Goal: Check status: Check status

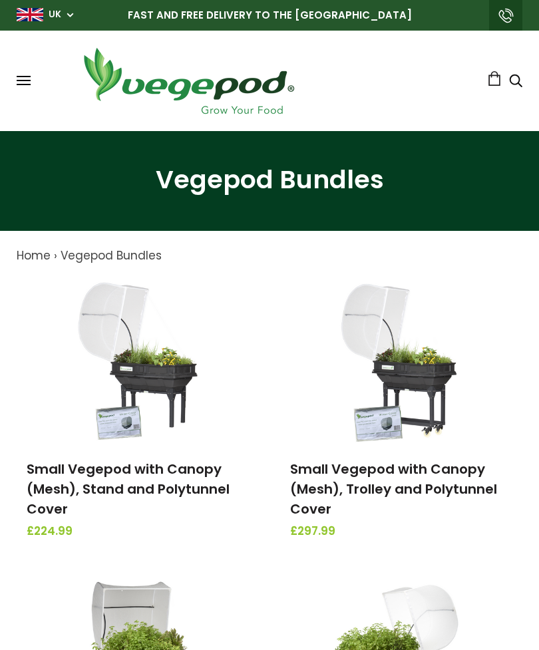
click at [29, 81] on span at bounding box center [24, 80] width 14 height 1
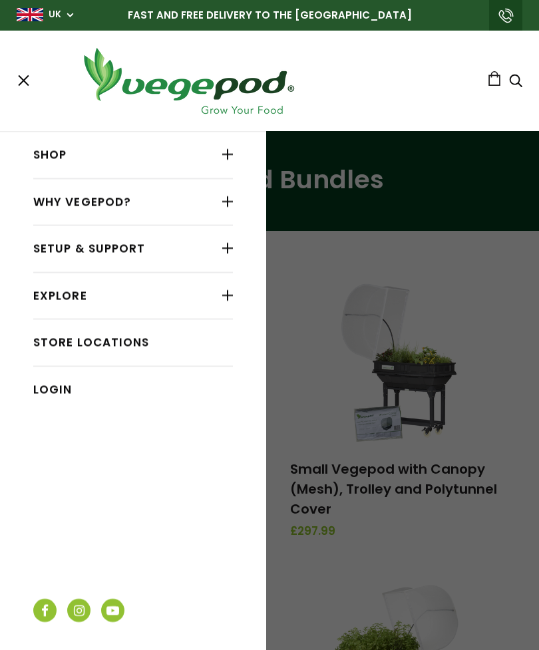
click at [69, 389] on link "Login" at bounding box center [133, 389] width 200 height 25
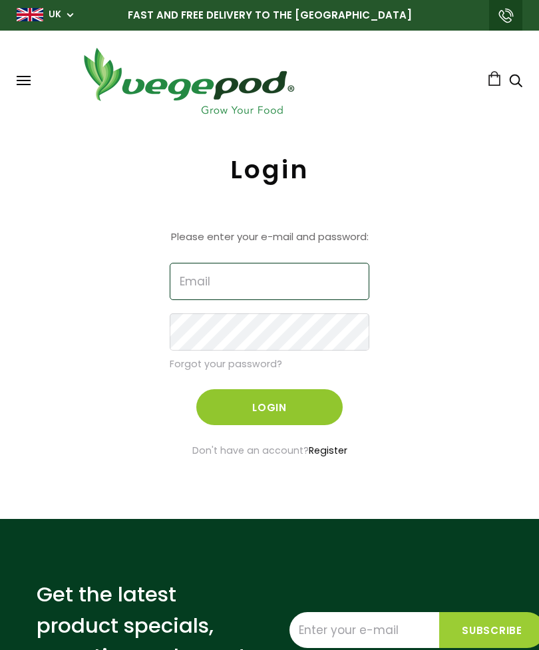
type input "edmund.white@hotmail.com"
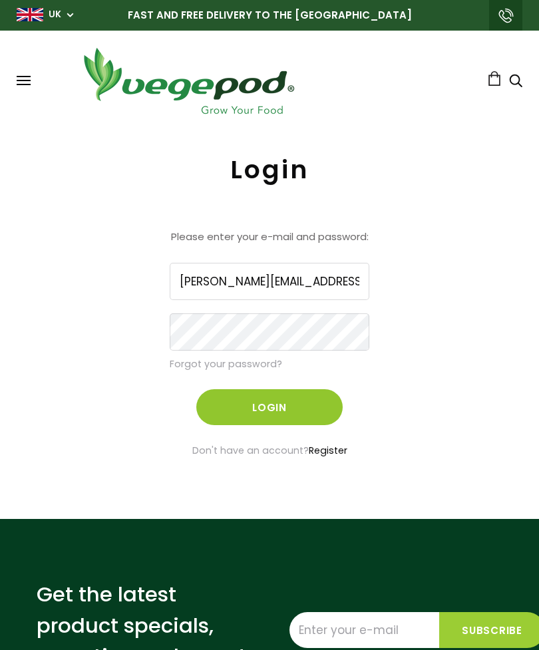
click at [270, 407] on button "Login" at bounding box center [269, 407] width 146 height 36
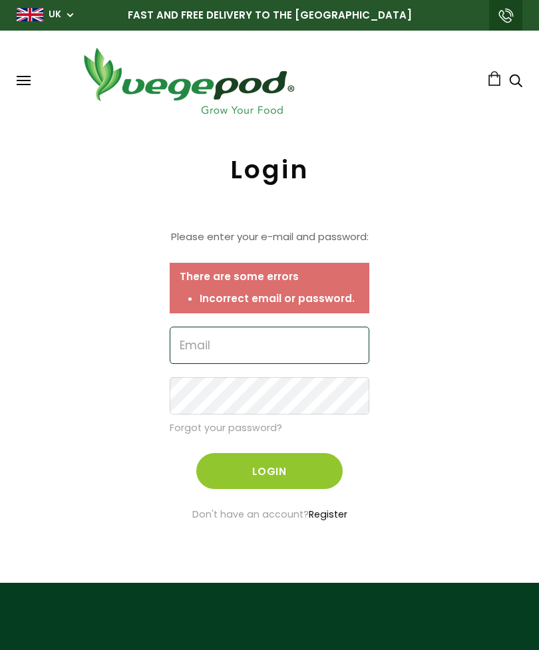
type input "edmund.white@hotmail.com"
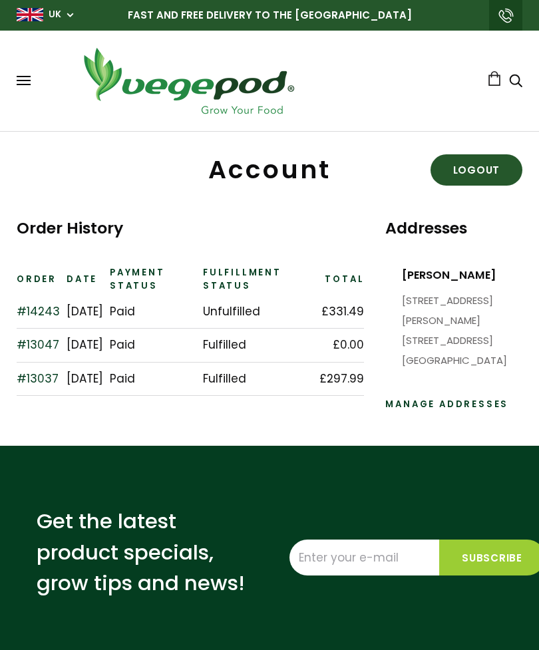
click at [87, 305] on td "September 01, 2025" at bounding box center [84, 312] width 43 height 34
click at [19, 319] on link "#14243" at bounding box center [38, 311] width 43 height 16
click at [45, 313] on link "#14243" at bounding box center [38, 311] width 43 height 16
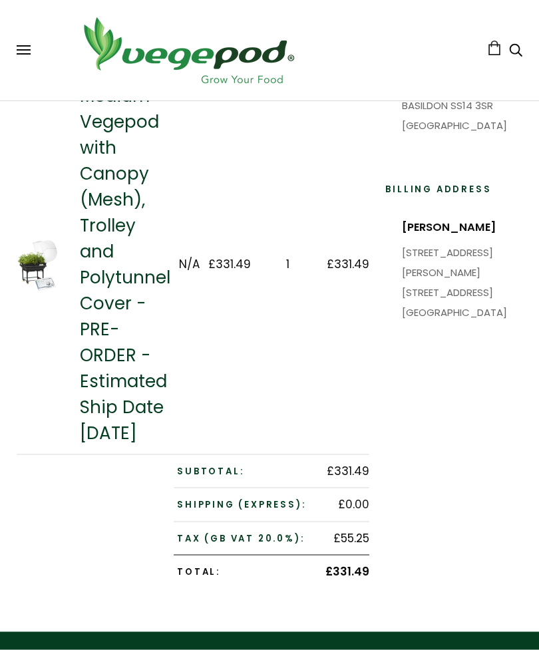
scroll to position [224, 0]
